Goal: Transaction & Acquisition: Subscribe to service/newsletter

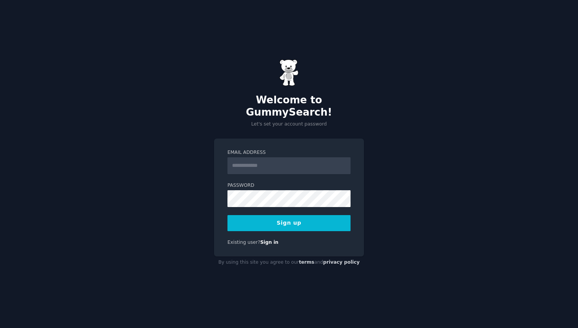
click at [237, 161] on input "Email Address" at bounding box center [289, 165] width 123 height 17
type input "**********"
click at [285, 218] on button "Sign up" at bounding box center [289, 223] width 123 height 16
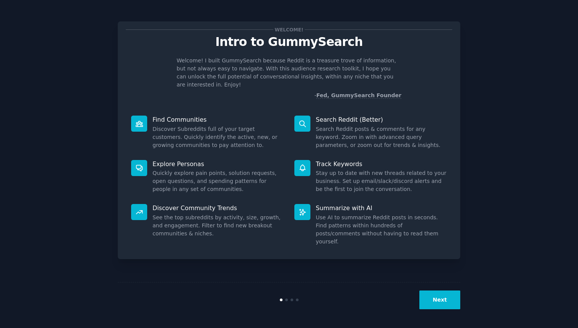
click at [434, 296] on button "Next" at bounding box center [440, 299] width 41 height 19
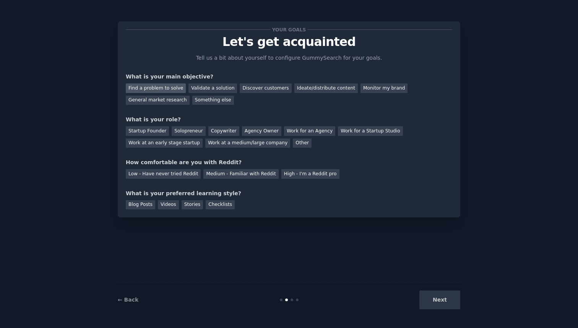
click at [163, 89] on div "Find a problem to solve" at bounding box center [156, 88] width 60 height 10
click at [246, 89] on div "Discover customers" at bounding box center [266, 88] width 52 height 10
click at [201, 89] on div "Validate a solution" at bounding box center [213, 88] width 49 height 10
click at [163, 89] on div "Find a problem to solve" at bounding box center [156, 88] width 60 height 10
click at [153, 131] on div "Startup Founder" at bounding box center [147, 131] width 43 height 10
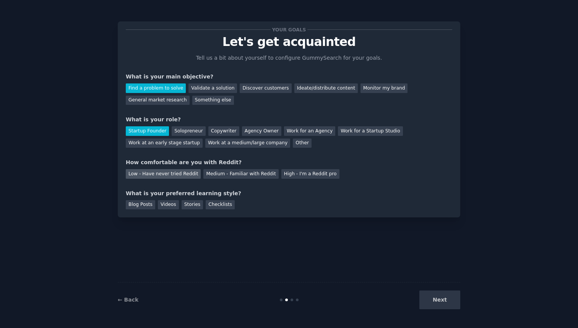
click at [155, 175] on div "Low - Have never tried Reddit" at bounding box center [163, 174] width 75 height 10
click at [172, 203] on div "Videos" at bounding box center [168, 205] width 21 height 10
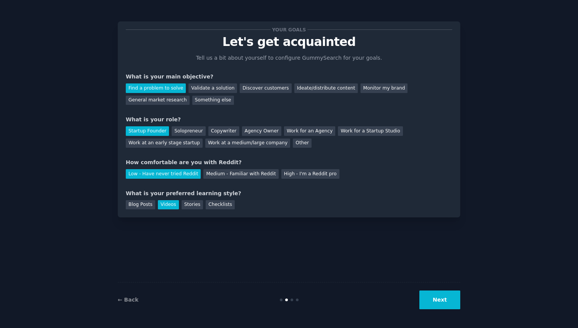
click at [443, 300] on button "Next" at bounding box center [440, 299] width 41 height 19
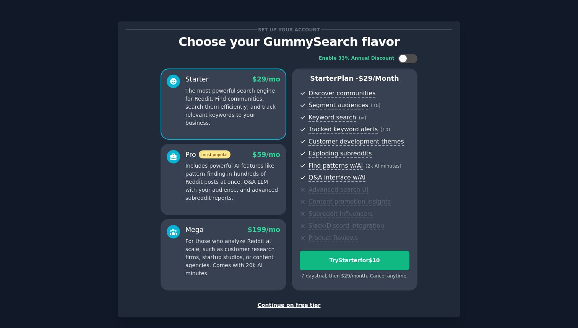
click at [291, 305] on div "Continue on free tier" at bounding box center [289, 305] width 327 height 8
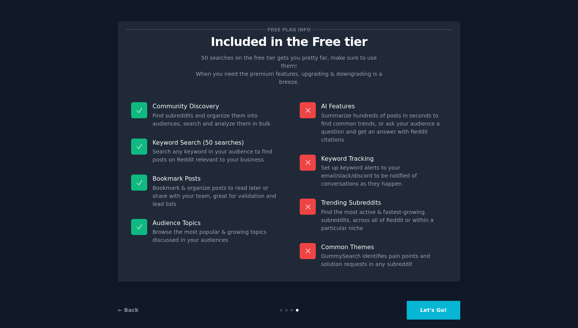
click at [427, 304] on button "Let's Go!" at bounding box center [434, 310] width 54 height 19
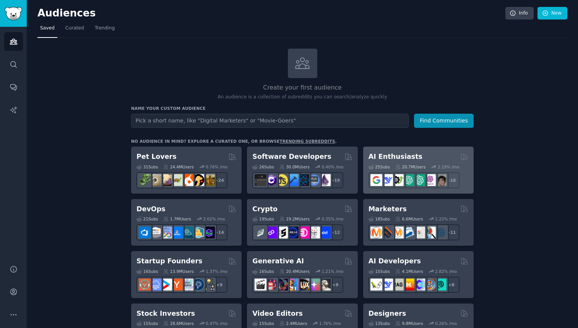
click at [389, 160] on h2 "AI Enthusiasts" at bounding box center [396, 157] width 54 height 10
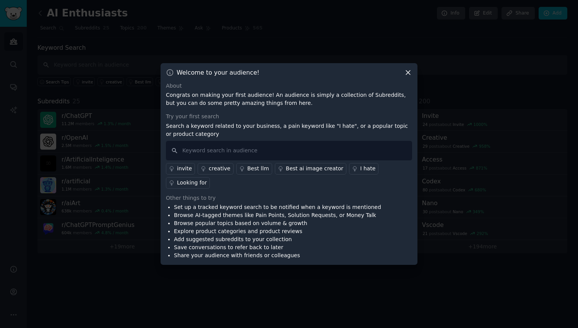
click at [408, 73] on icon at bounding box center [408, 72] width 8 height 8
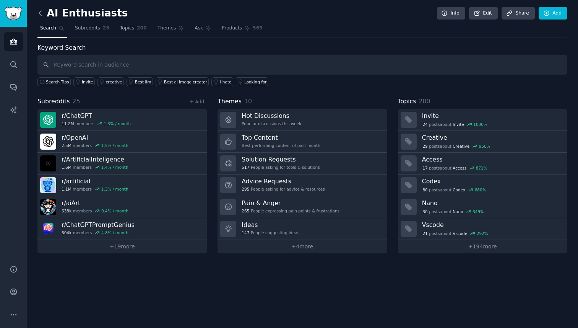
click at [41, 13] on icon at bounding box center [40, 13] width 8 height 8
